Goal: Information Seeking & Learning: Learn about a topic

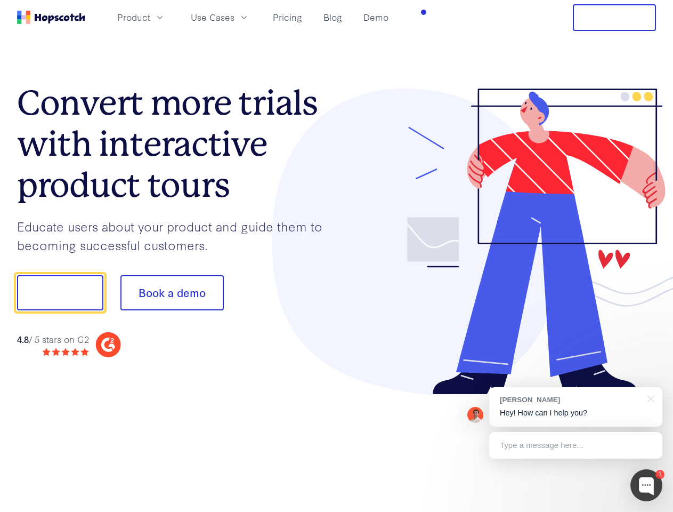
click at [337, 256] on div at bounding box center [497, 242] width 320 height 307
click at [150, 17] on span "Product" at bounding box center [133, 17] width 33 height 13
click at [235, 17] on span "Use Cases" at bounding box center [213, 17] width 44 height 13
click at [615, 18] on button "Free Trial" at bounding box center [614, 17] width 83 height 27
click at [60, 293] on button "Show me!" at bounding box center [60, 292] width 86 height 35
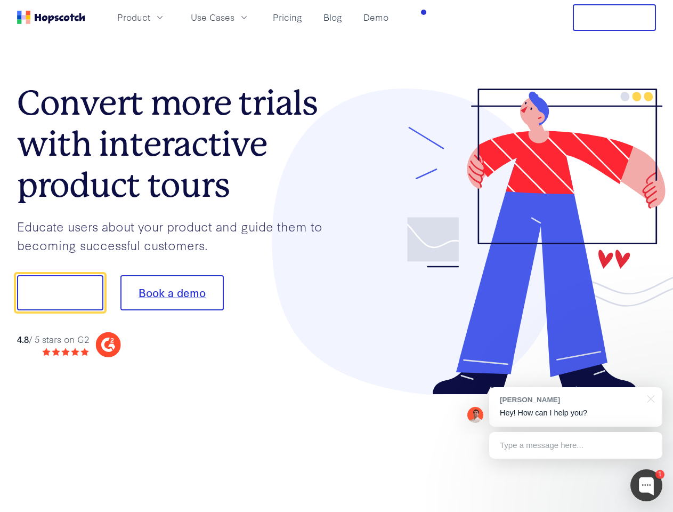
click at [172, 293] on button "Book a demo" at bounding box center [172, 292] width 103 height 35
click at [647, 485] on div at bounding box center [647, 485] width 32 height 32
click at [576, 407] on div "[PERSON_NAME] Hey! How can I help you?" at bounding box center [576, 406] width 173 height 39
click at [649, 398] on div at bounding box center [563, 292] width 200 height 356
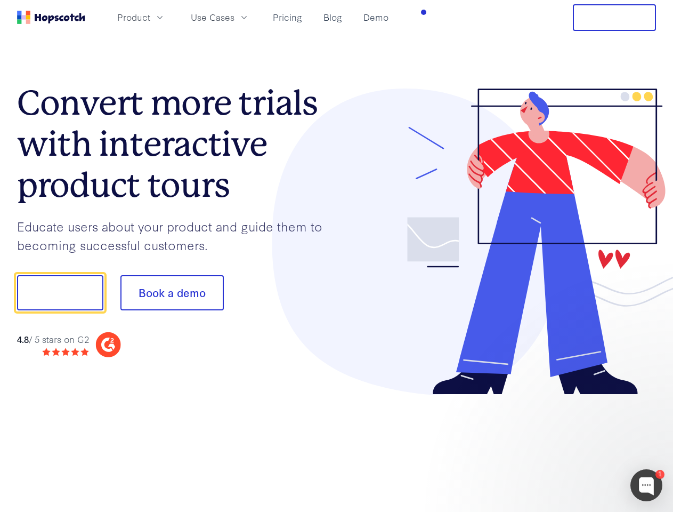
click at [576, 445] on div at bounding box center [563, 362] width 200 height 213
